Goal: Information Seeking & Learning: Find specific fact

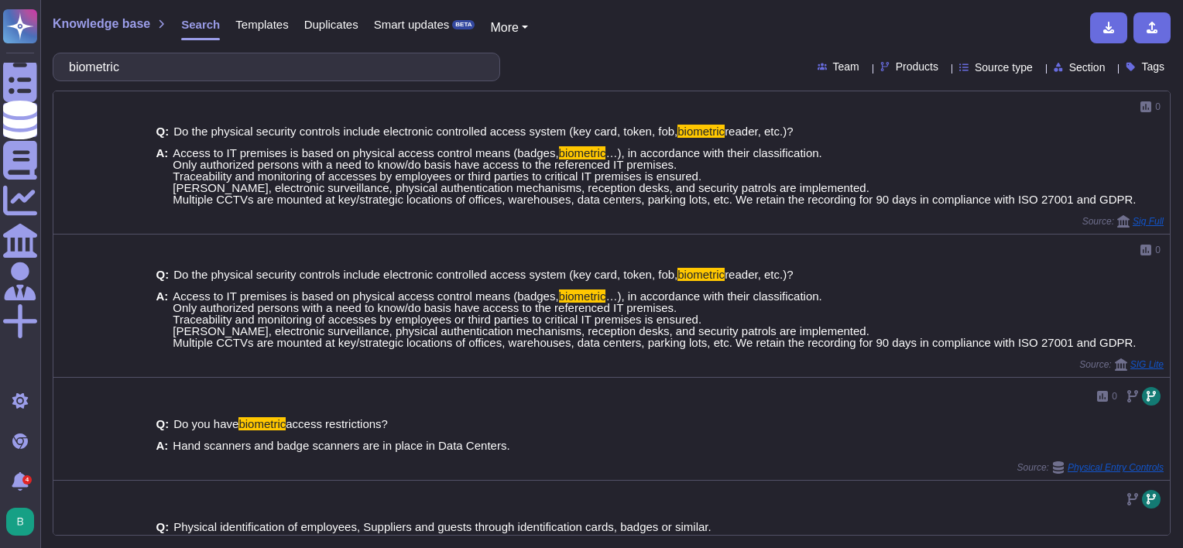
scroll to position [77, 0]
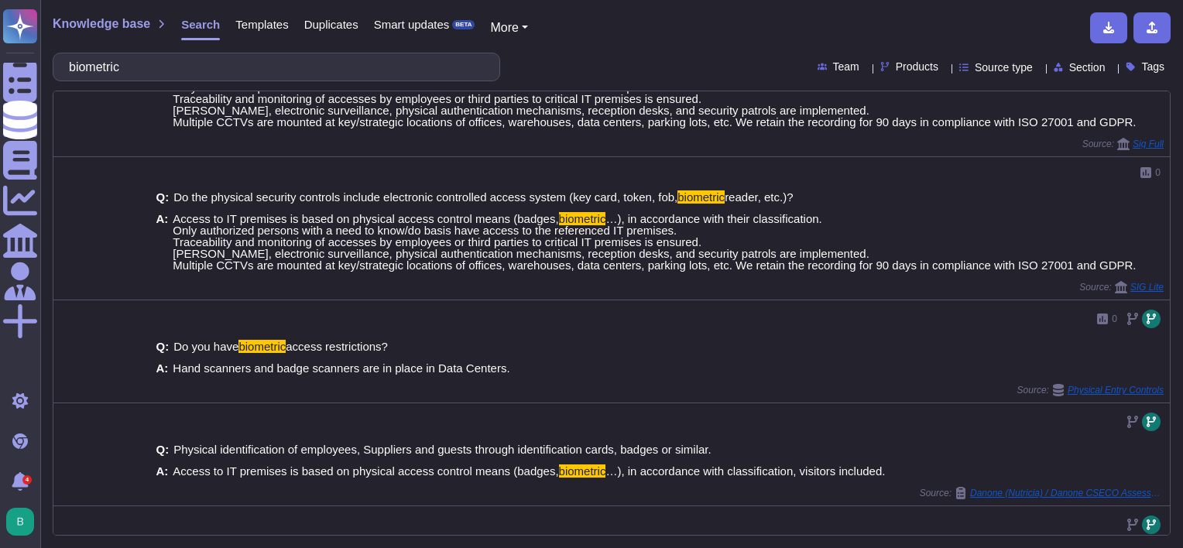
click at [125, 65] on input "biometric" at bounding box center [272, 66] width 423 height 27
click at [120, 67] on input "biometric" at bounding box center [272, 66] width 423 height 27
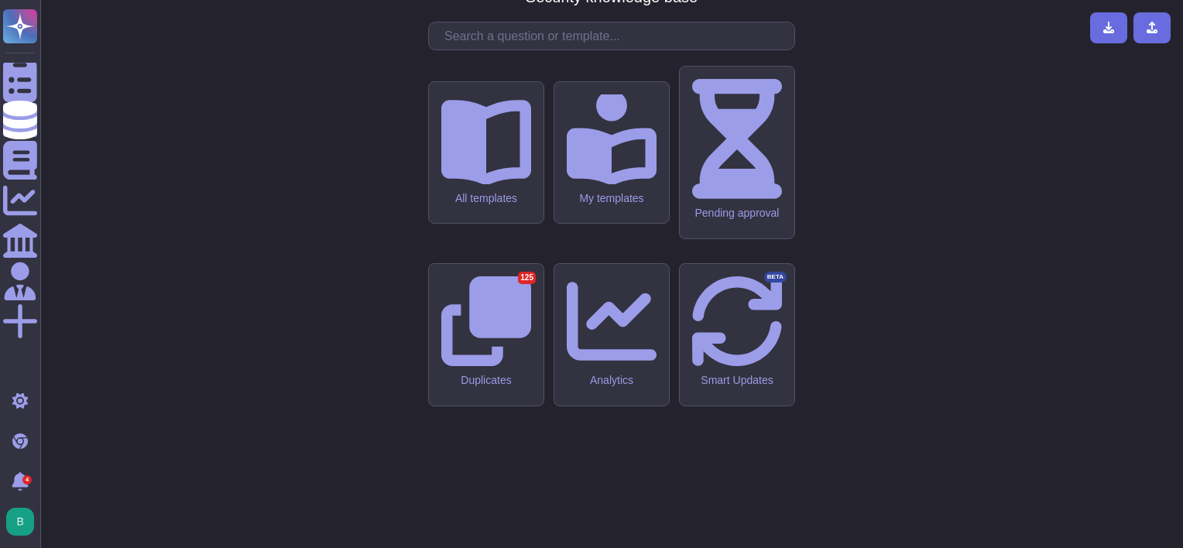
click at [324, 277] on div "CMA - CGM Security knowledge base All templates My templates Pending approval D…" at bounding box center [612, 274] width 1118 height 524
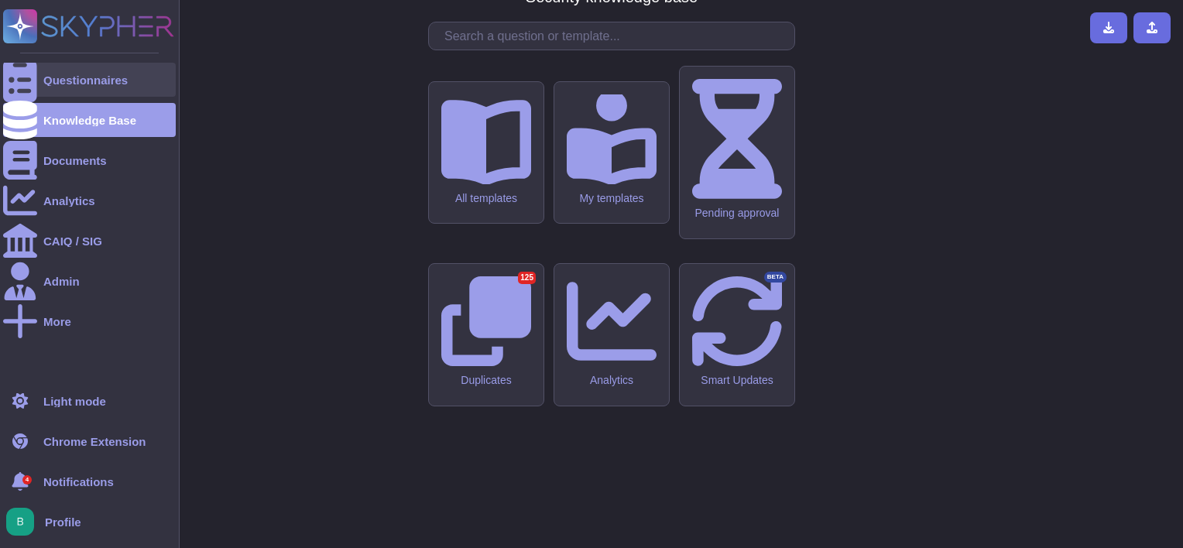
click at [53, 74] on div "Questionnaires" at bounding box center [85, 80] width 84 height 12
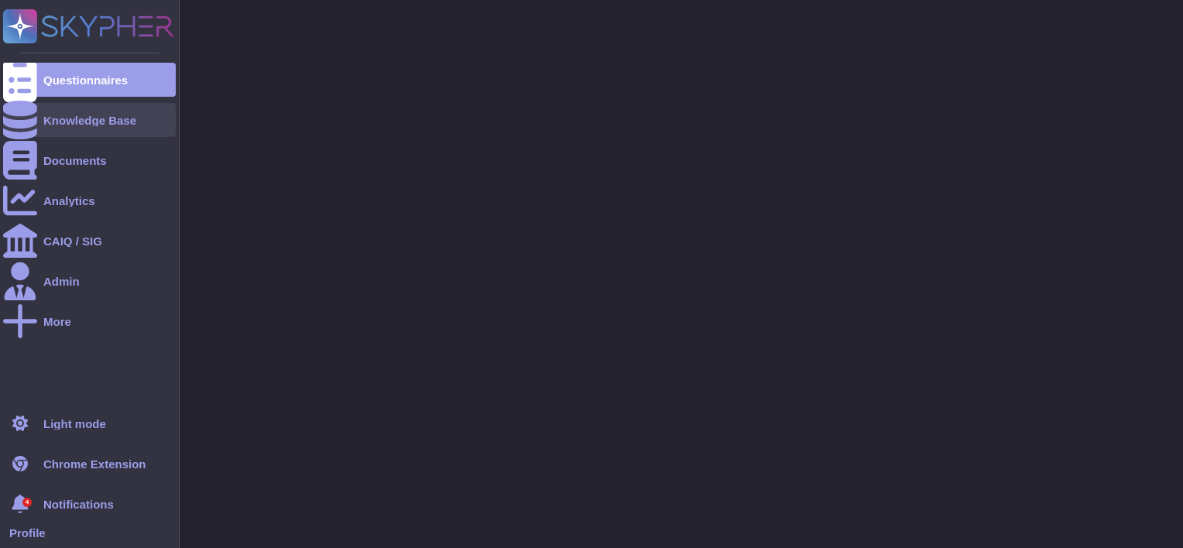
click at [71, 120] on div "Knowledge Base" at bounding box center [89, 121] width 93 height 12
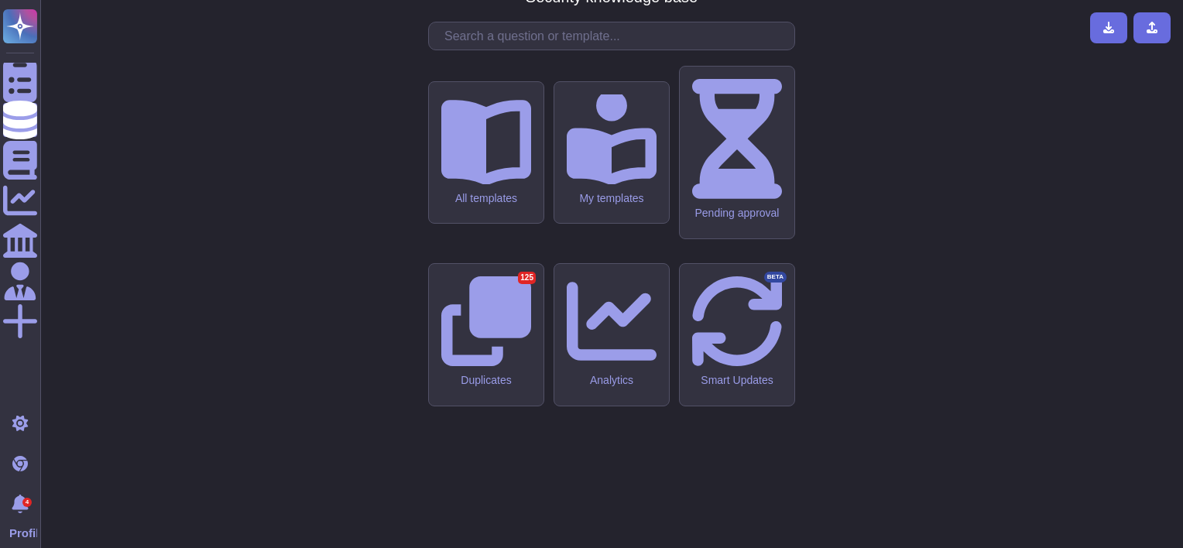
click at [408, 130] on div "CMA - CGM Security knowledge base All templates My templates Pending approval D…" at bounding box center [612, 274] width 1118 height 524
drag, startPoint x: 373, startPoint y: 445, endPoint x: 231, endPoint y: 122, distance: 352.3
click at [374, 441] on div "CMA - CGM Security knowledge base All templates My templates Pending approval D…" at bounding box center [612, 274] width 1118 height 524
click at [468, 50] on input "text" at bounding box center [616, 35] width 358 height 27
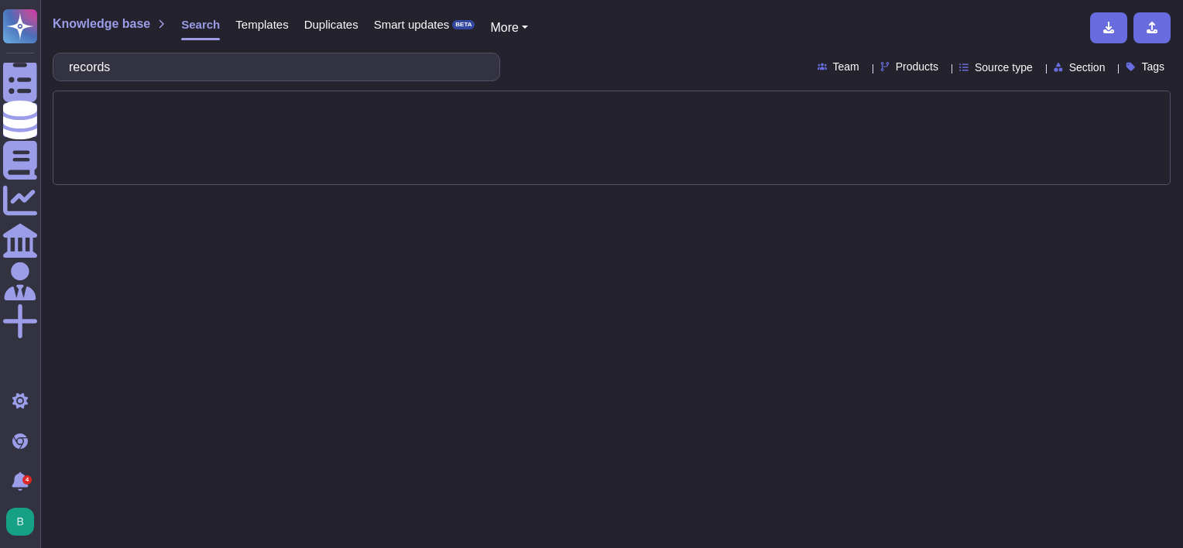
type input "records"
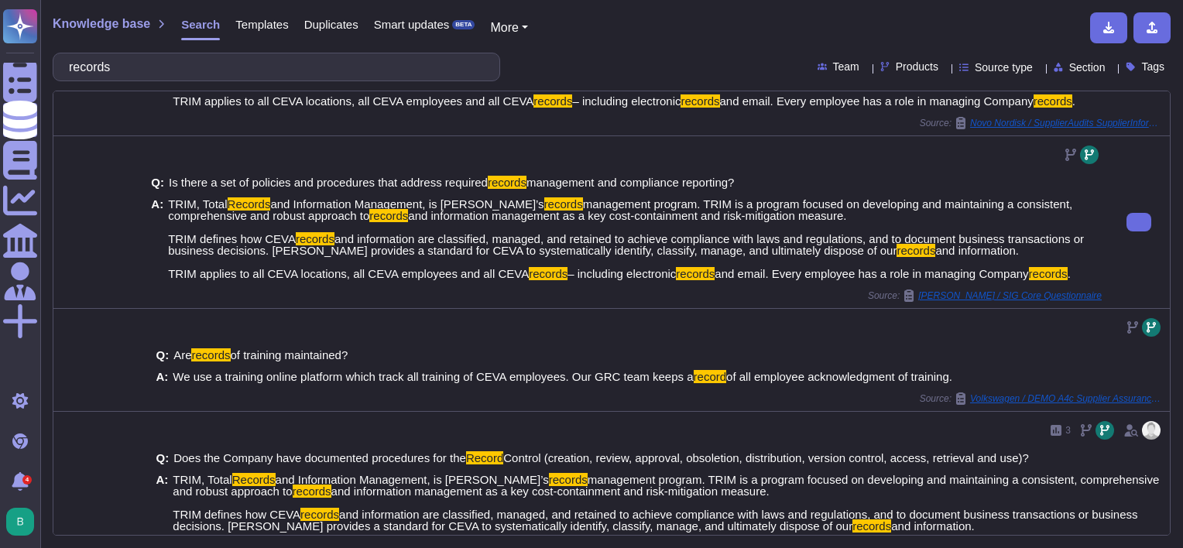
scroll to position [155, 0]
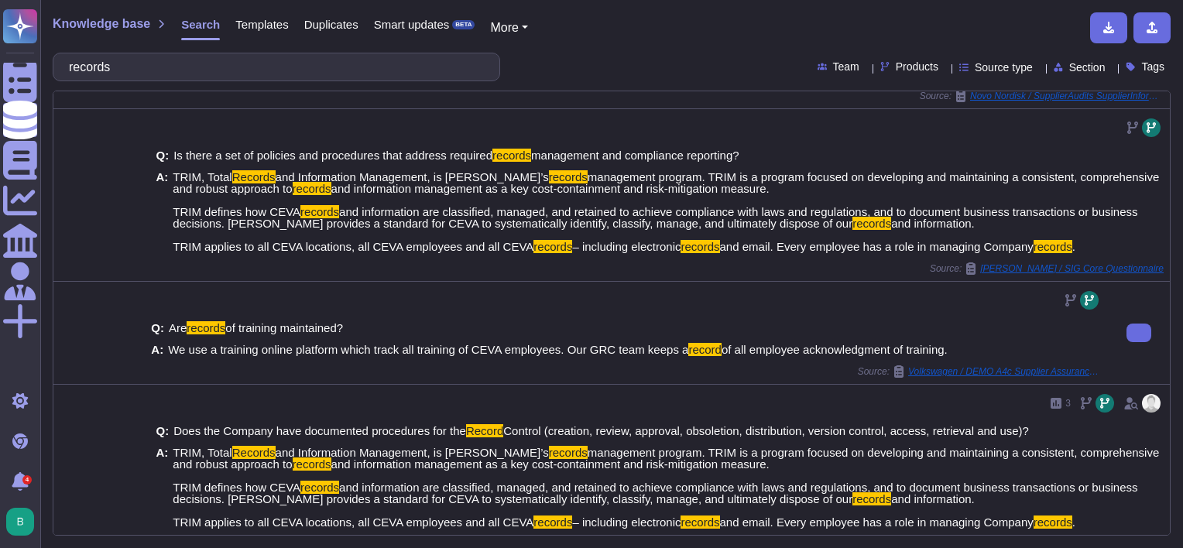
click at [1039, 361] on div "Q: Are records of training maintained? A: We use a training online platform whi…" at bounding box center [626, 339] width 951 height 53
click at [1041, 373] on span "Volkswagen / DEMO A4c Supplier Assurance Questionnaire" at bounding box center [1005, 371] width 194 height 9
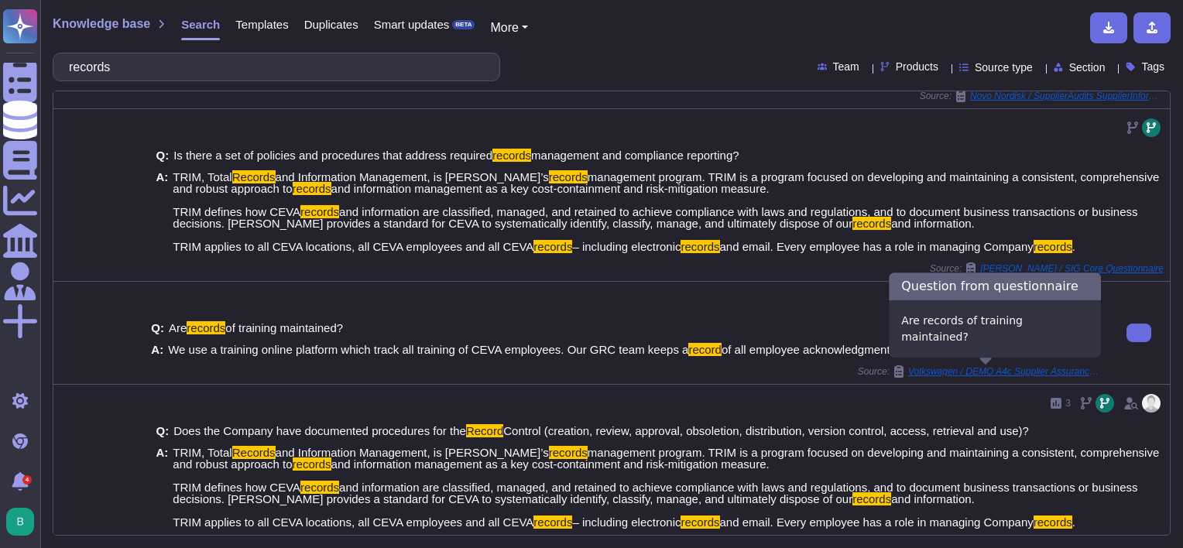
click at [1041, 373] on span "Volkswagen / DEMO A4c Supplier Assurance Questionnaire" at bounding box center [1005, 371] width 194 height 9
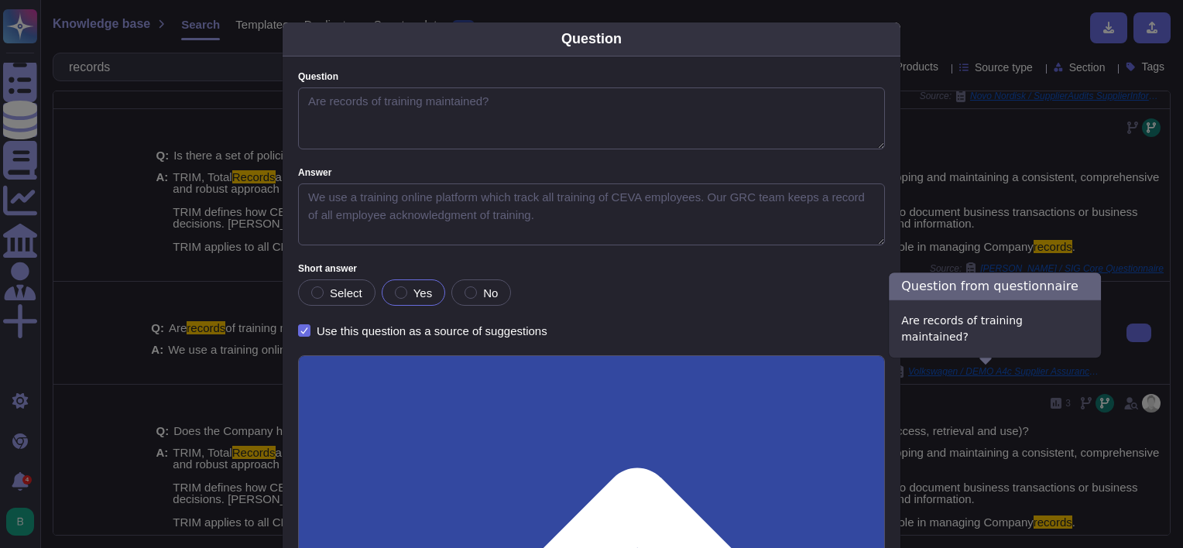
type textarea "Are records of training maintained?"
type textarea "We use a training online platform which track all training of CEVA employees. O…"
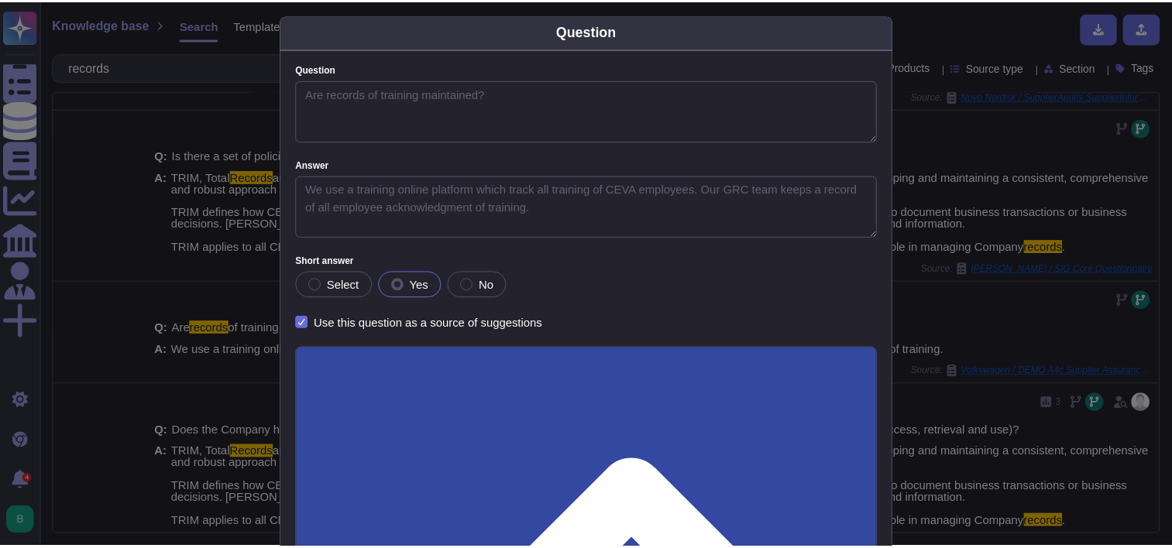
scroll to position [0, 0]
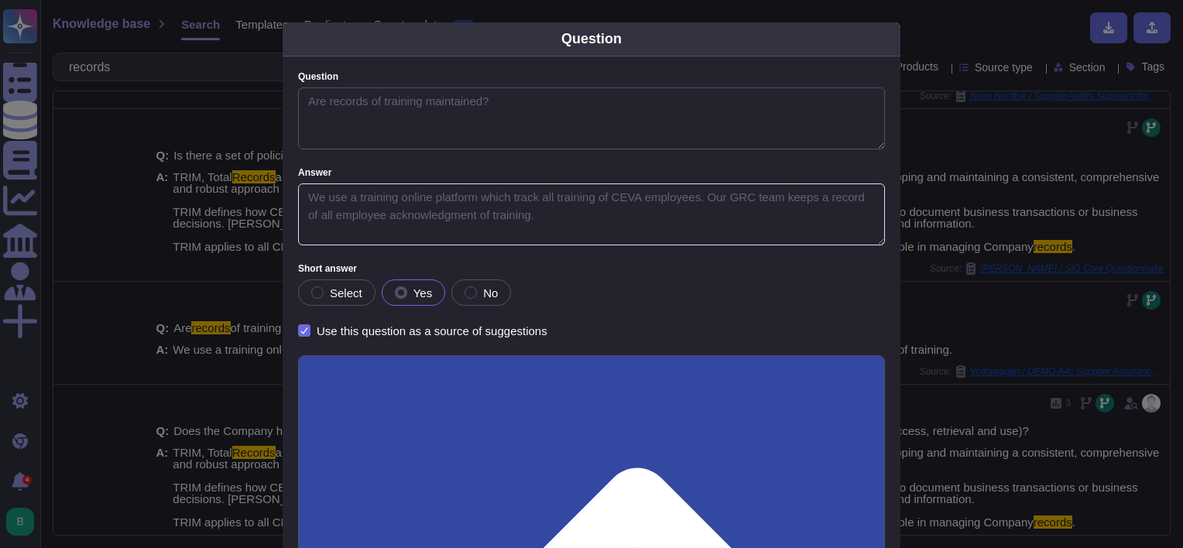
click at [517, 218] on textarea "We use a training online platform which track all training of CEVA employees. O…" at bounding box center [591, 215] width 587 height 62
click at [491, 223] on textarea "We use a training online platform which track all training of CEVA employees. O…" at bounding box center [591, 215] width 587 height 62
click at [489, 220] on textarea "We use a training online platform which track all training of CEVA employees. O…" at bounding box center [591, 215] width 587 height 62
click at [223, 135] on div "Question Question Are records of training maintained? Answer We use a training …" at bounding box center [591, 274] width 1183 height 548
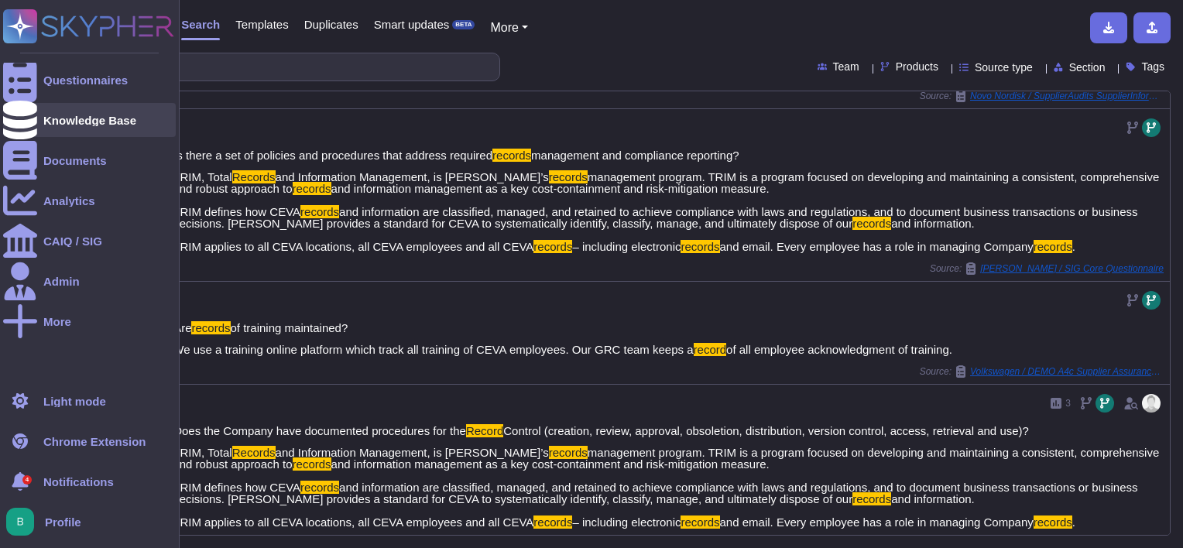
click at [82, 127] on div "Knowledge Base" at bounding box center [89, 120] width 173 height 34
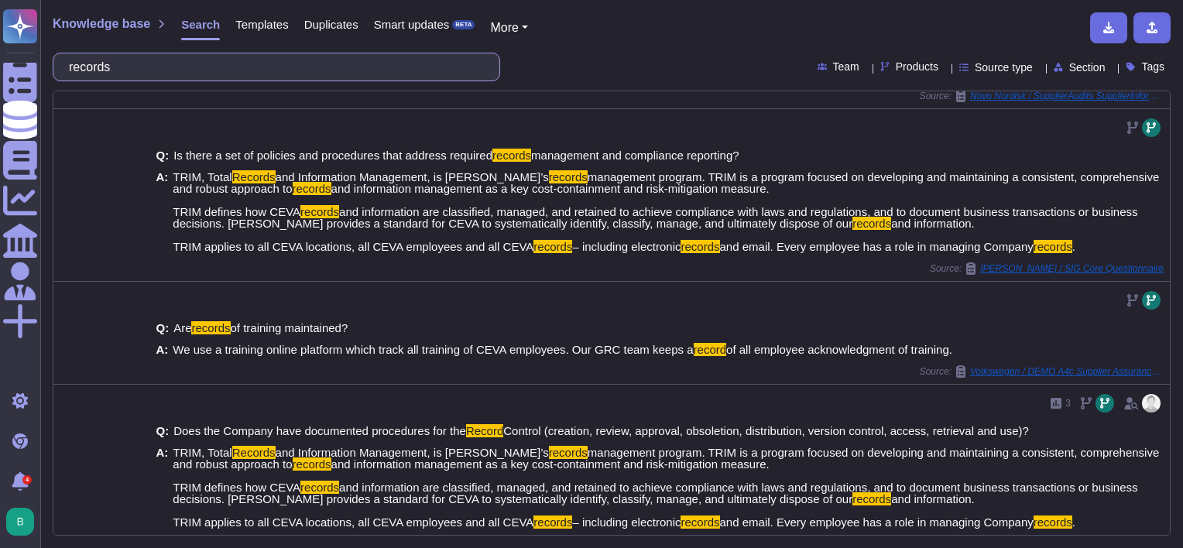
click at [356, 55] on input "records" at bounding box center [272, 66] width 423 height 27
click at [356, 58] on input "records" at bounding box center [272, 66] width 423 height 27
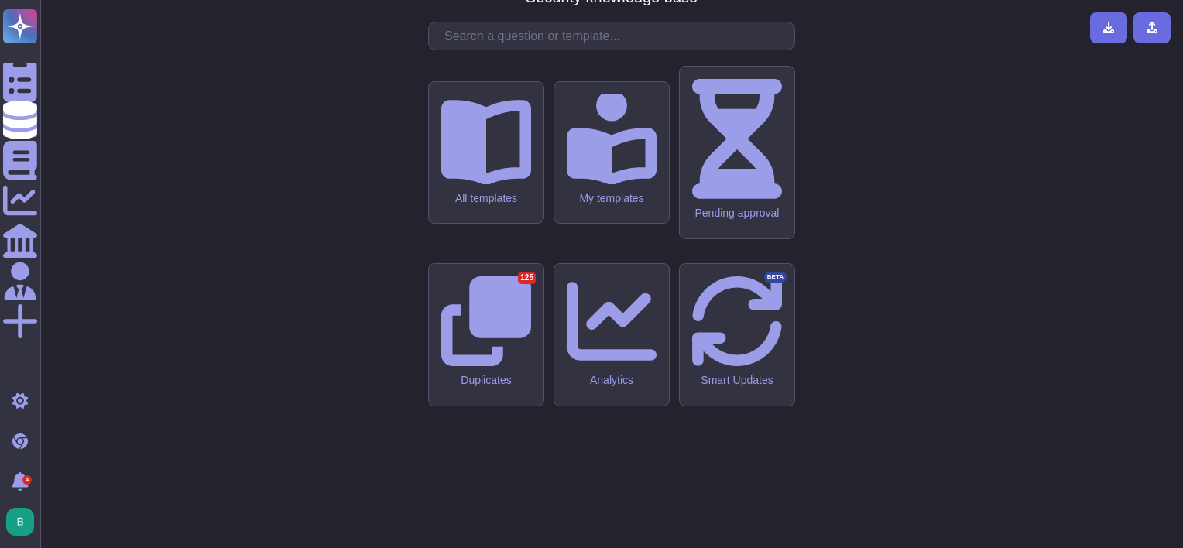
click at [342, 93] on div "CMA - CGM Security knowledge base All templates My templates Pending approval D…" at bounding box center [612, 274] width 1118 height 524
click at [515, 225] on div "All templates" at bounding box center [485, 152] width 115 height 143
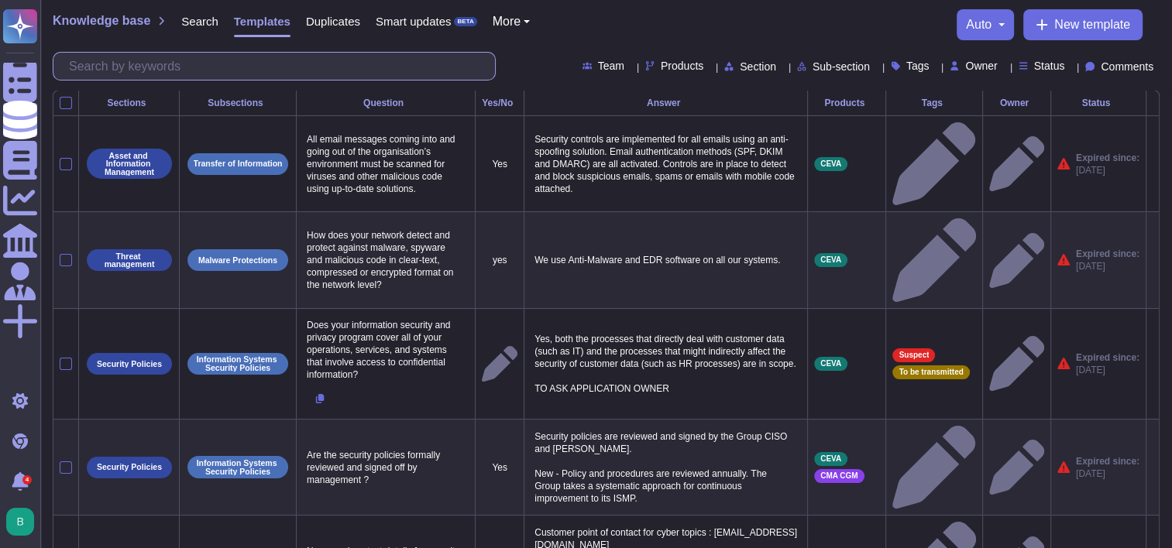
click at [412, 62] on input "text" at bounding box center [278, 66] width 434 height 27
drag, startPoint x: 396, startPoint y: 68, endPoint x: 403, endPoint y: 59, distance: 12.1
click at [397, 66] on input "text" at bounding box center [278, 66] width 434 height 27
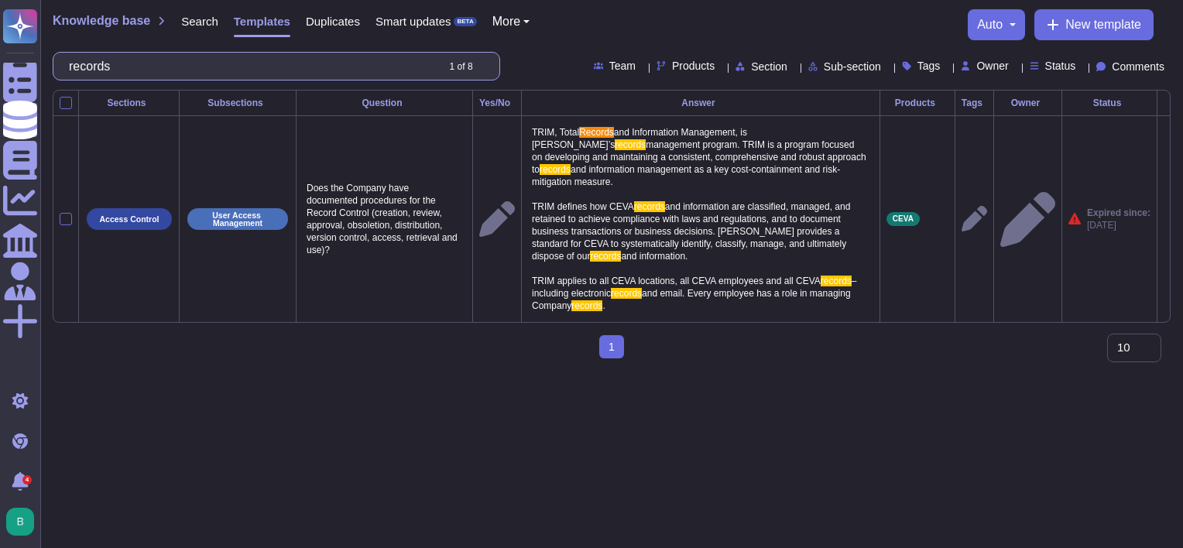
drag, startPoint x: 306, startPoint y: 69, endPoint x: 50, endPoint y: 81, distance: 255.8
click at [50, 81] on div "Knowledge base Search Templates Duplicates Smart updates BETA More auto New tem…" at bounding box center [611, 45] width 1143 height 90
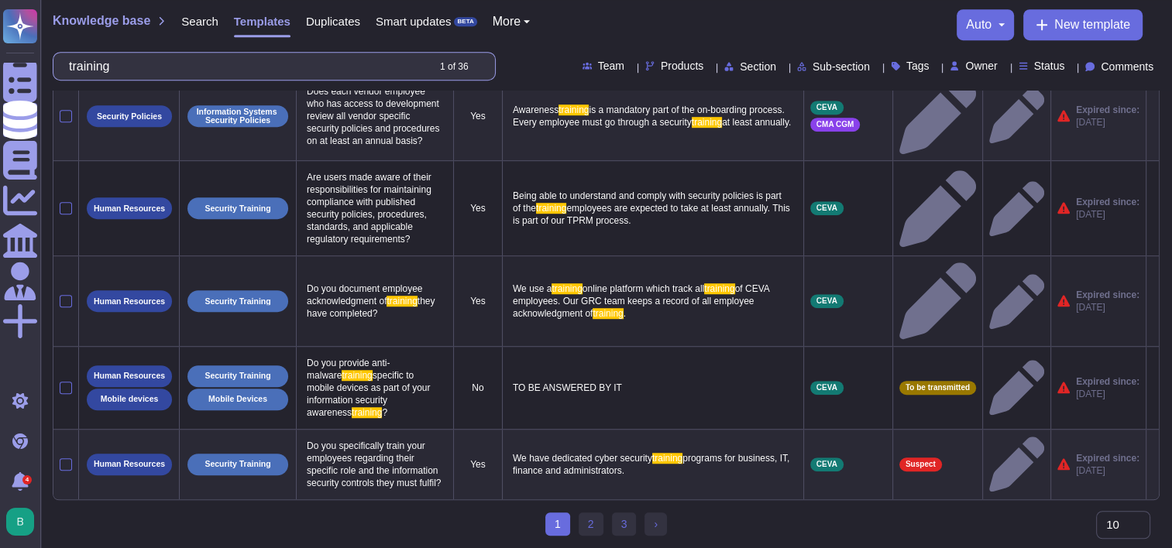
scroll to position [1036, 0]
type input "training"
click at [926, 271] on icon at bounding box center [937, 301] width 77 height 77
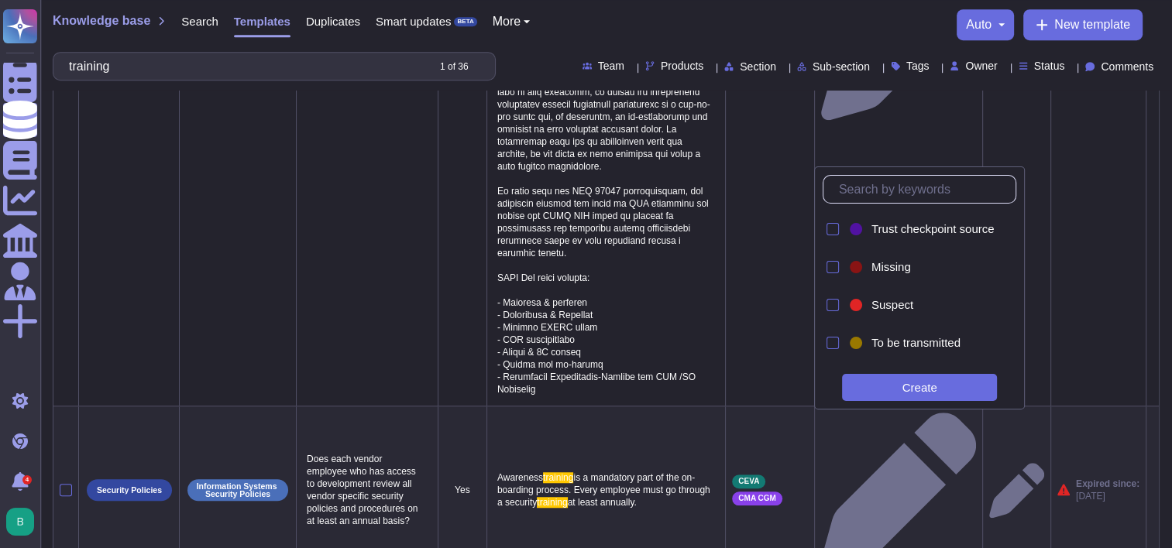
scroll to position [1086, 0]
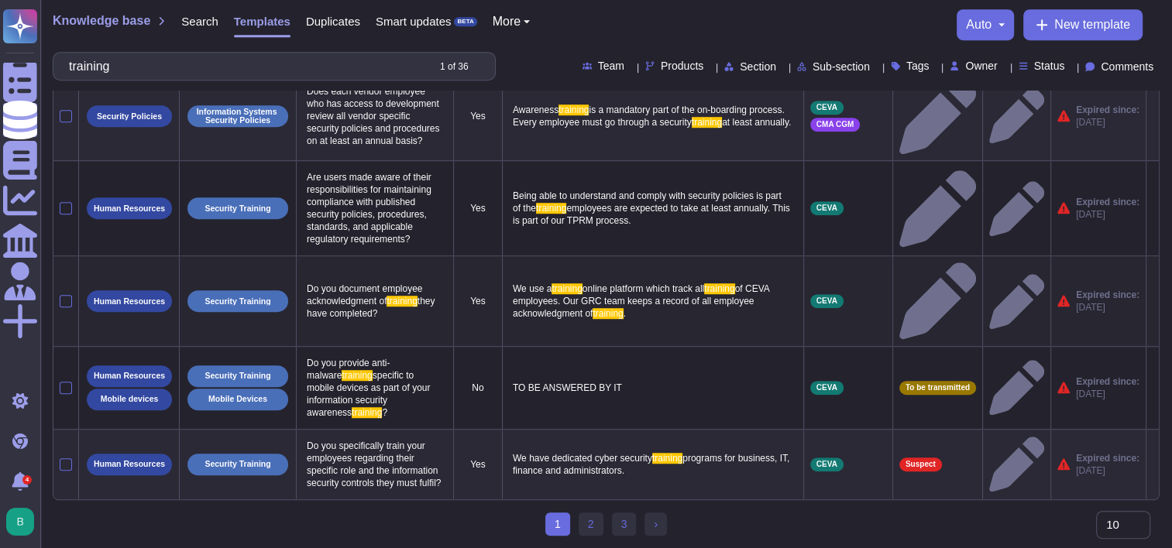
click at [635, 280] on p "We use a training online platform which track all training of CEVA employees. O…" at bounding box center [653, 301] width 288 height 45
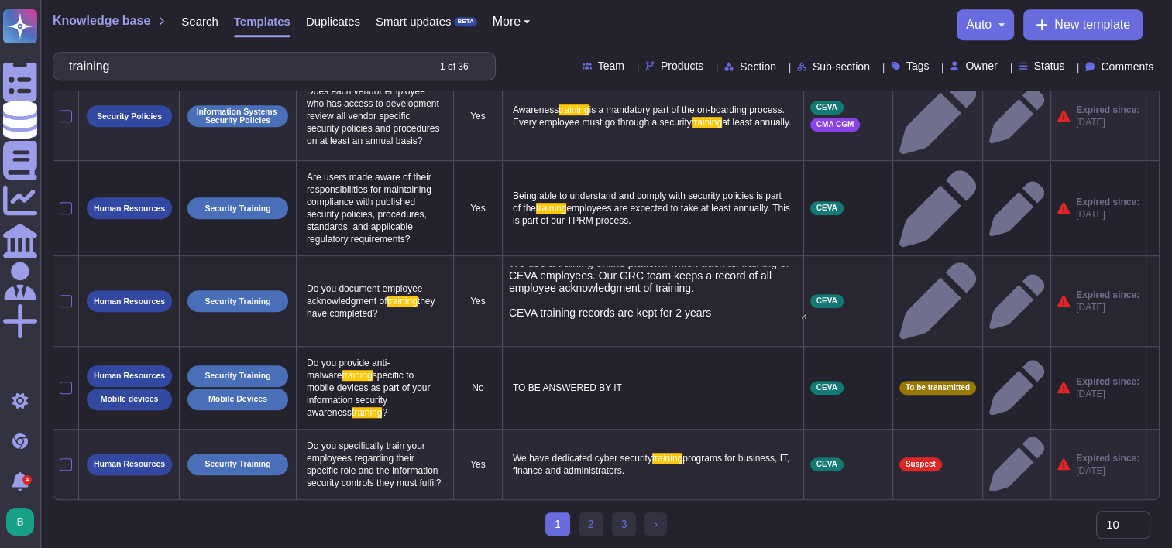
type textarea "We use a training online platform which track all training of CEVA employees. O…"
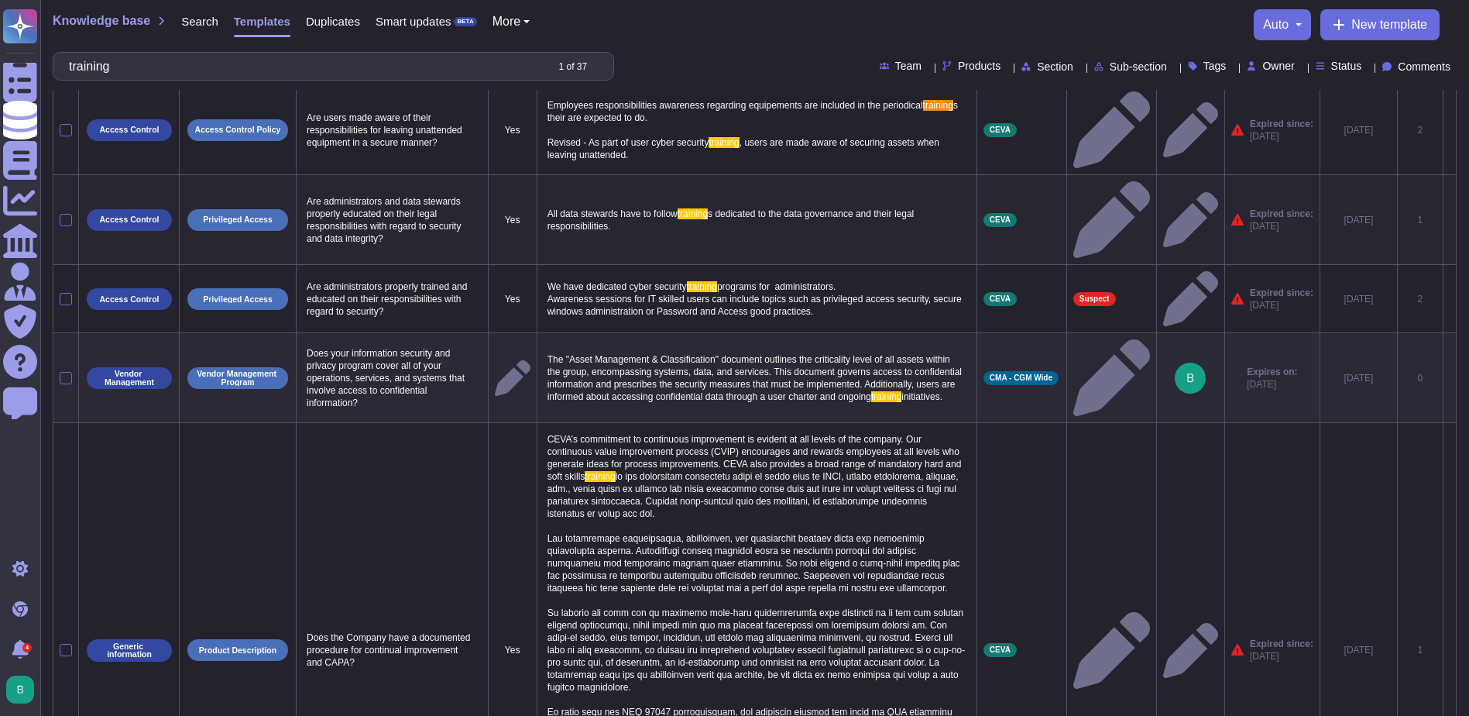
scroll to position [0, 0]
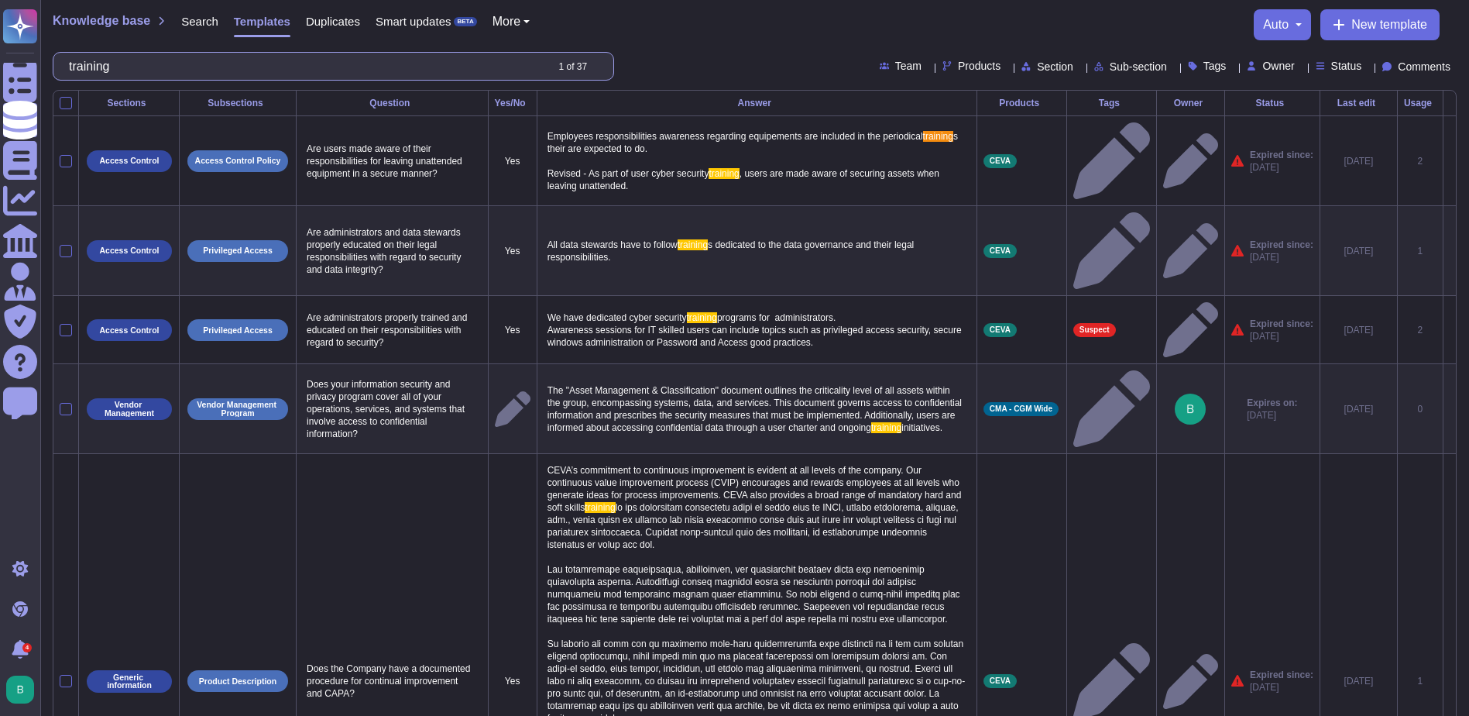
click at [333, 70] on input "training" at bounding box center [302, 66] width 483 height 27
click at [332, 74] on input "training" at bounding box center [302, 66] width 483 height 27
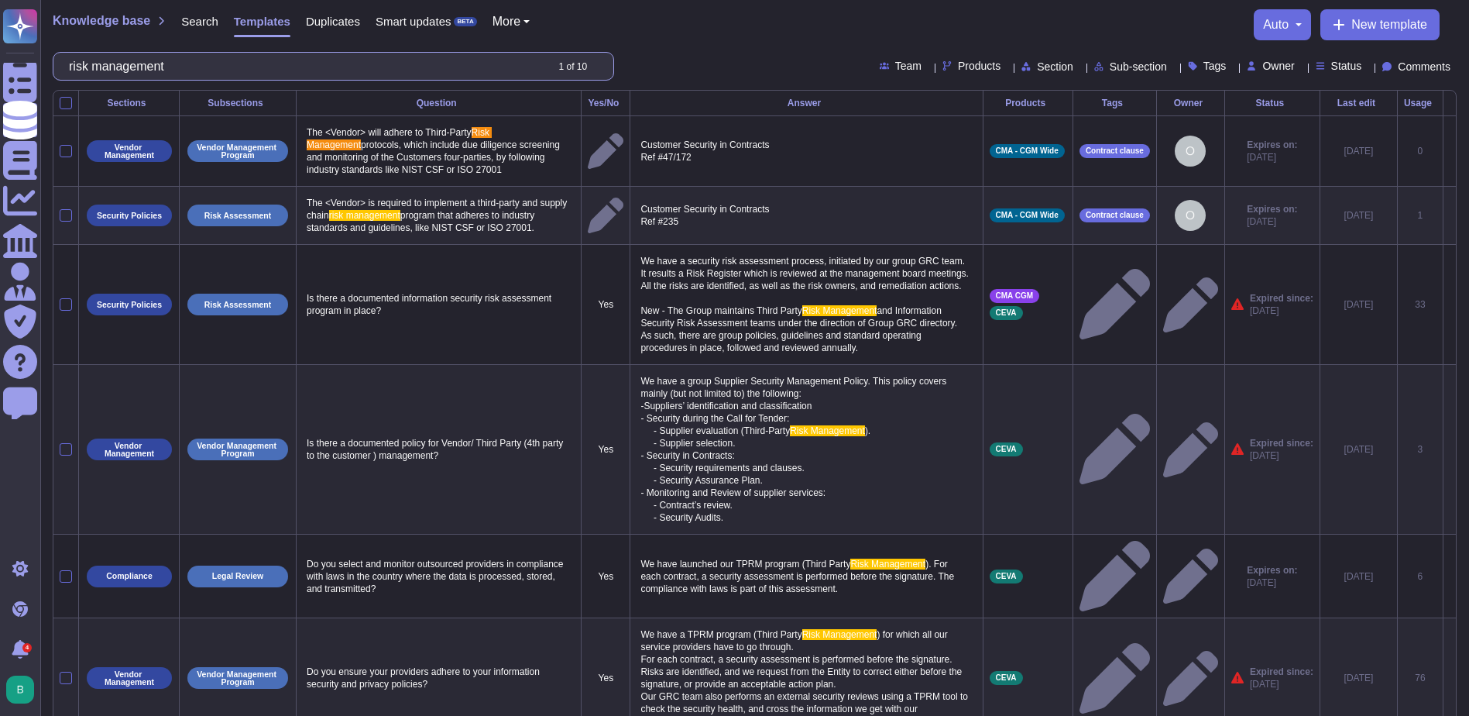
type input "risk management"
